Goal: Find specific page/section

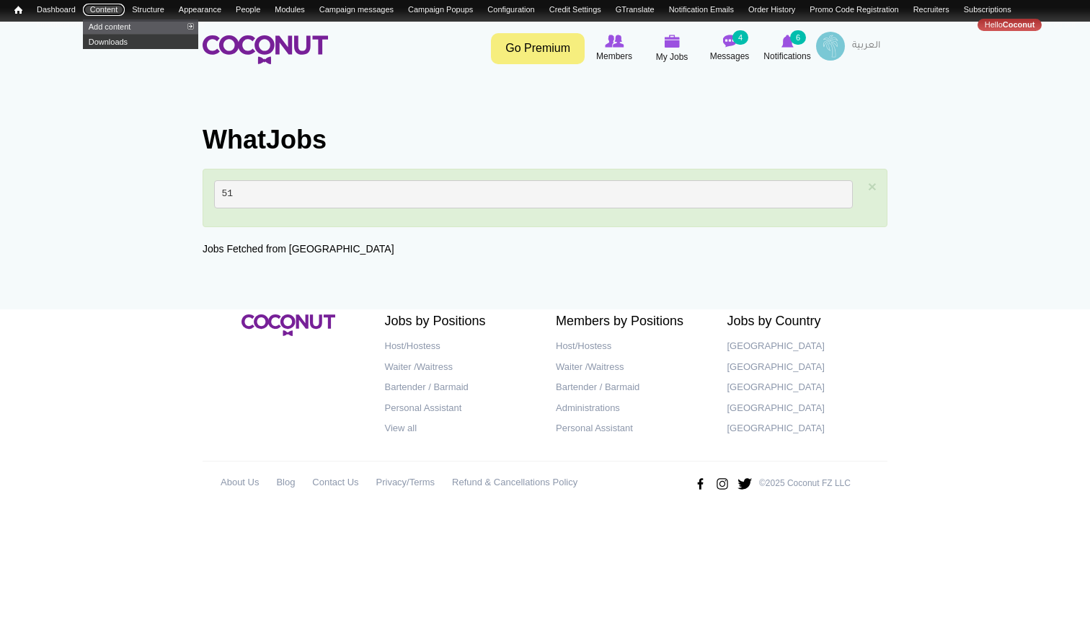
click at [108, 11] on link "Content" at bounding box center [104, 10] width 42 height 12
